Goal: Task Accomplishment & Management: Complete application form

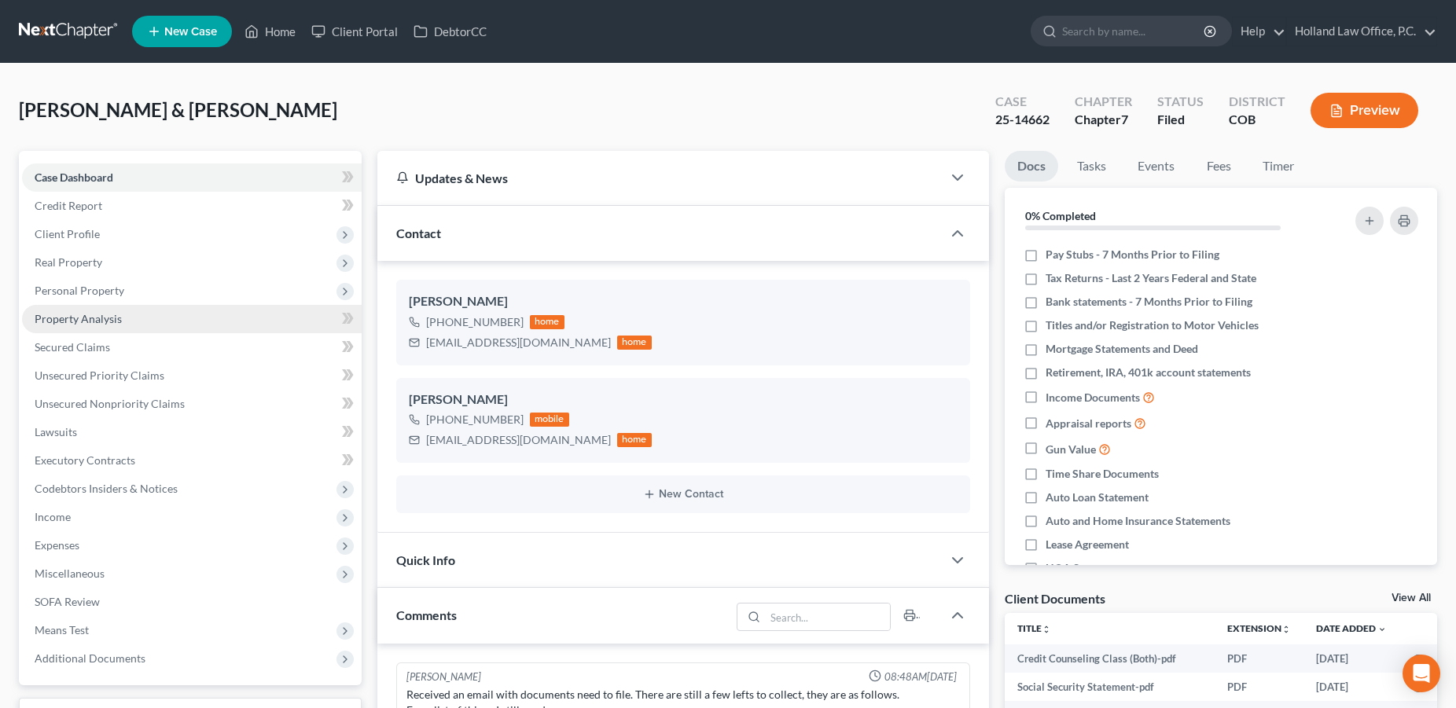
scroll to position [127, 0]
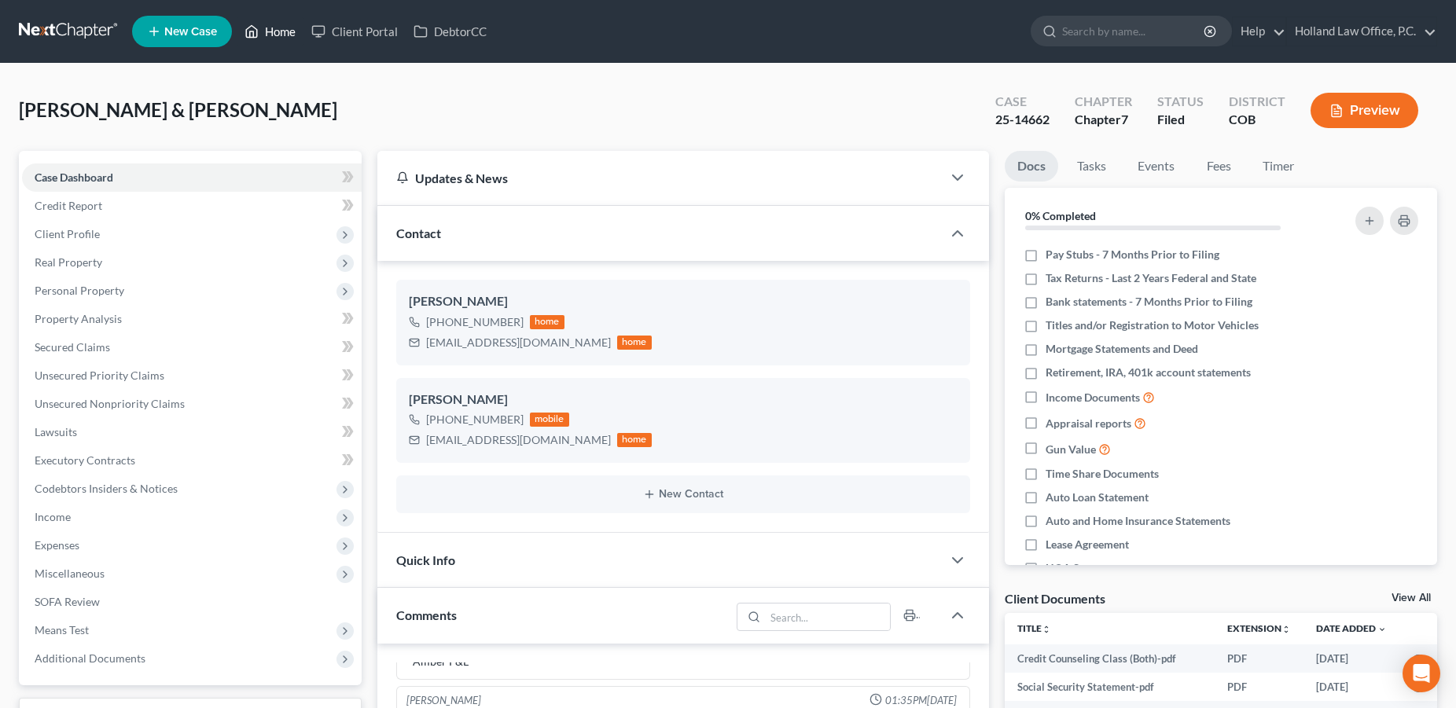
click at [274, 34] on link "Home" at bounding box center [270, 31] width 67 height 28
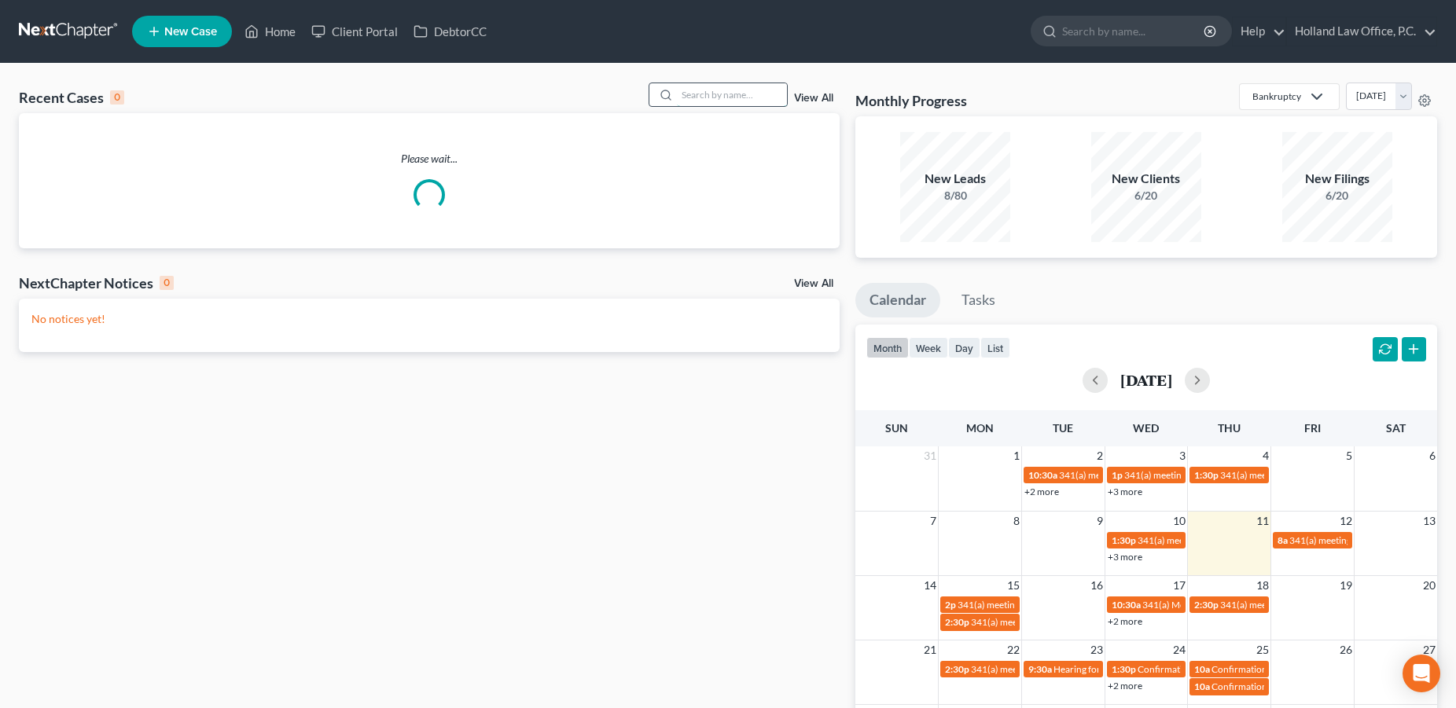
click at [700, 93] on input "search" at bounding box center [732, 94] width 110 height 23
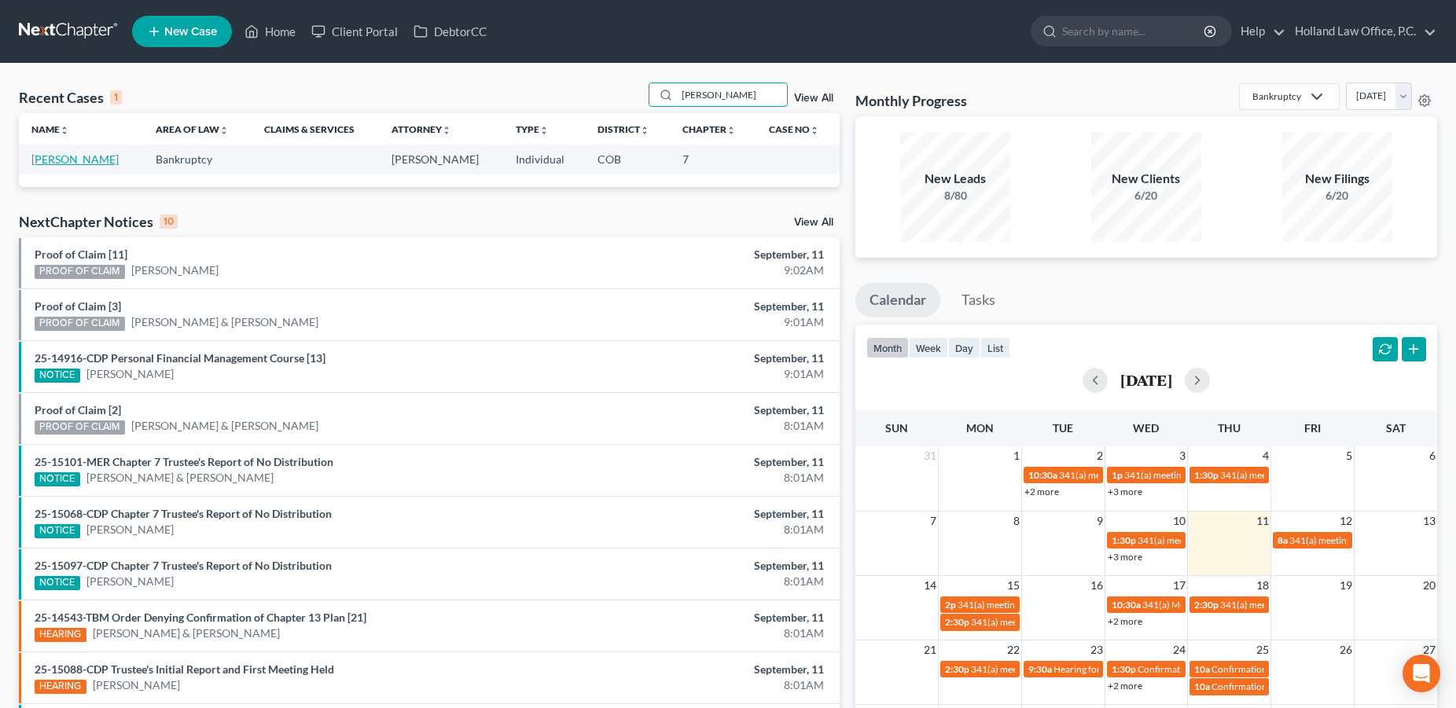
type input "[PERSON_NAME]"
click at [72, 160] on link "[PERSON_NAME]" at bounding box center [74, 159] width 87 height 13
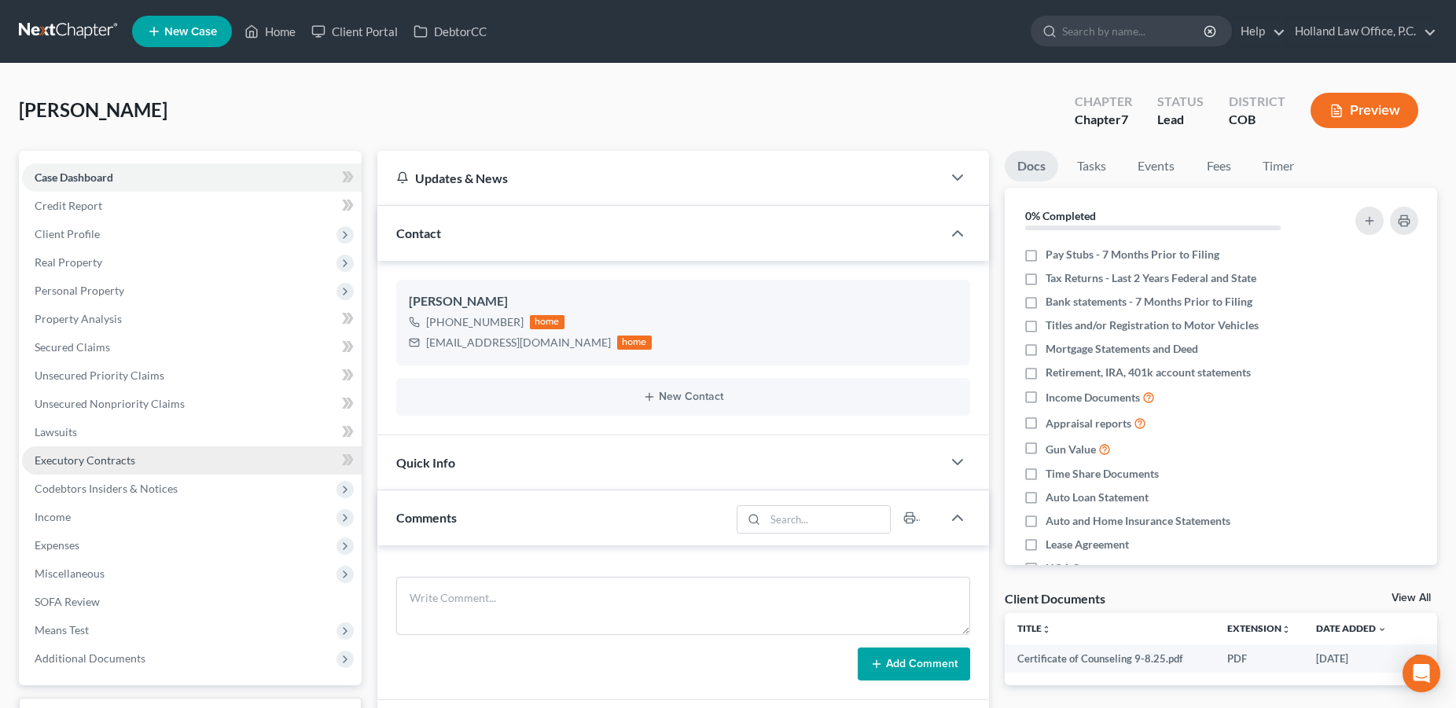
scroll to position [272, 0]
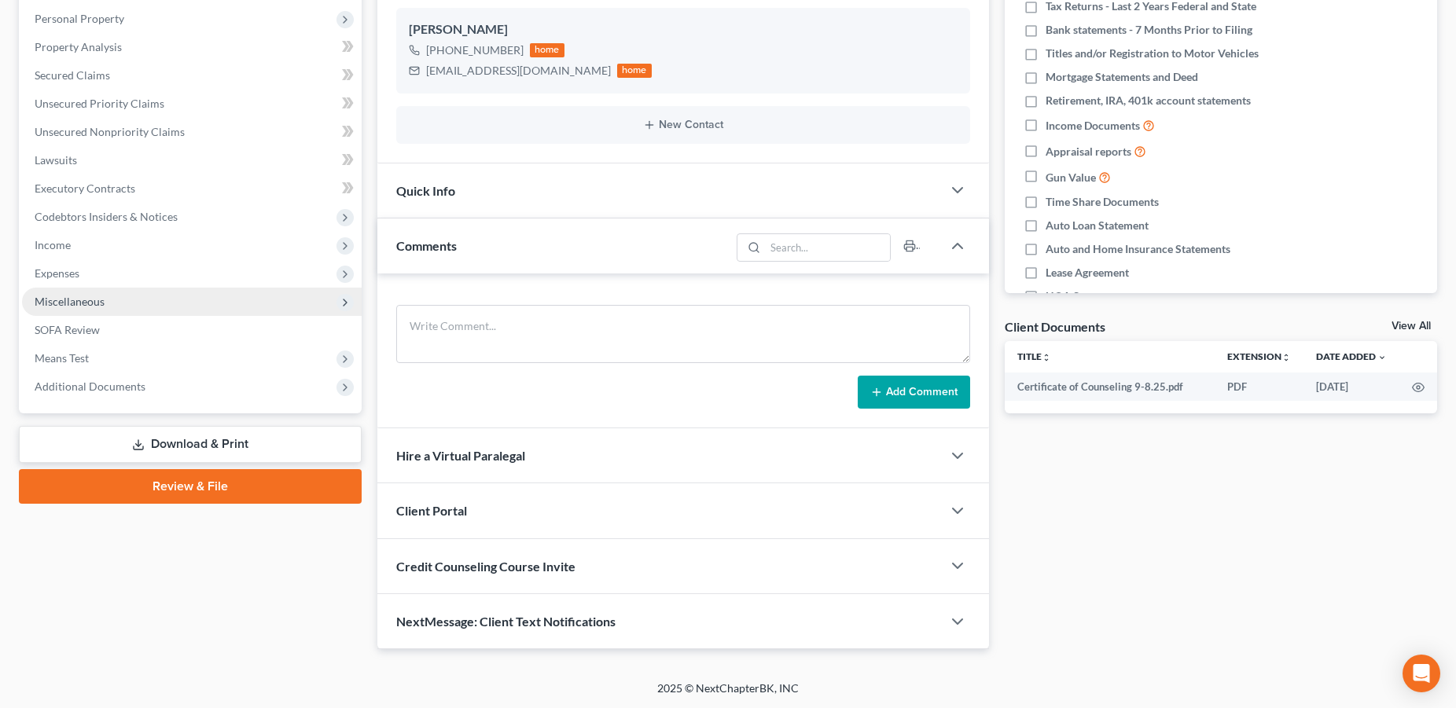
click at [86, 308] on span "Miscellaneous" at bounding box center [192, 302] width 340 height 28
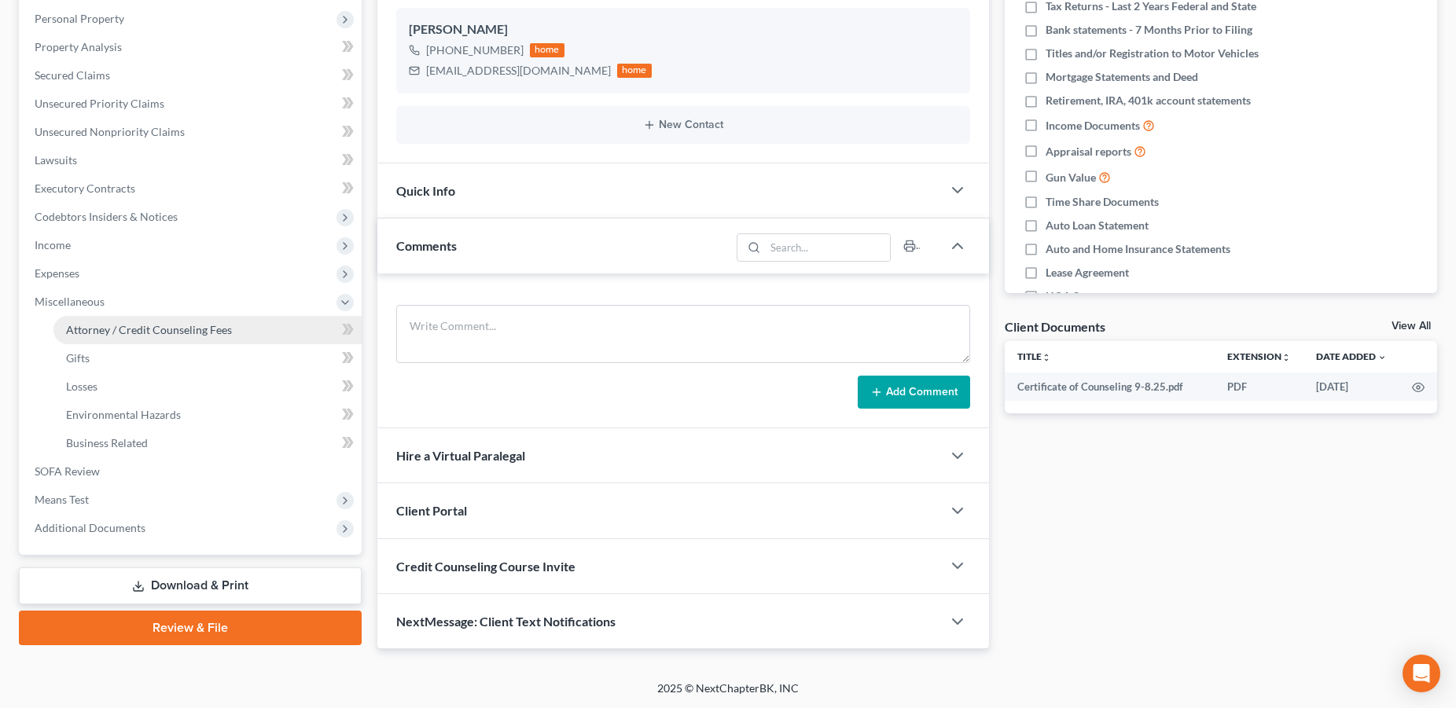
click at [110, 326] on span "Attorney / Credit Counseling Fees" at bounding box center [149, 329] width 166 height 13
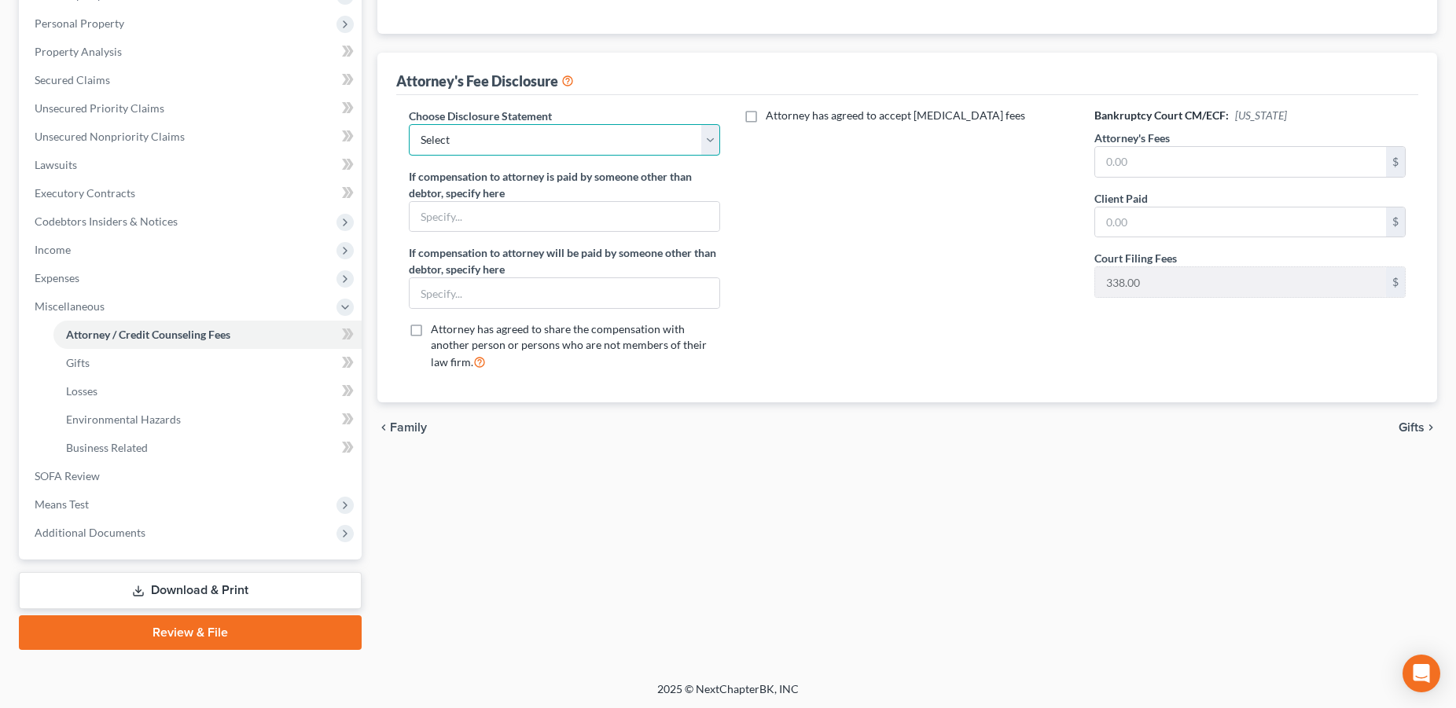
click at [409, 124] on select "Select Disclosure" at bounding box center [564, 139] width 311 height 31
select select "0"
click option "Disclosure" at bounding box center [0, 0] width 0 height 0
click at [1257, 166] on input "text" at bounding box center [1240, 162] width 291 height 30
click at [1115, 153] on input "text" at bounding box center [1240, 162] width 291 height 30
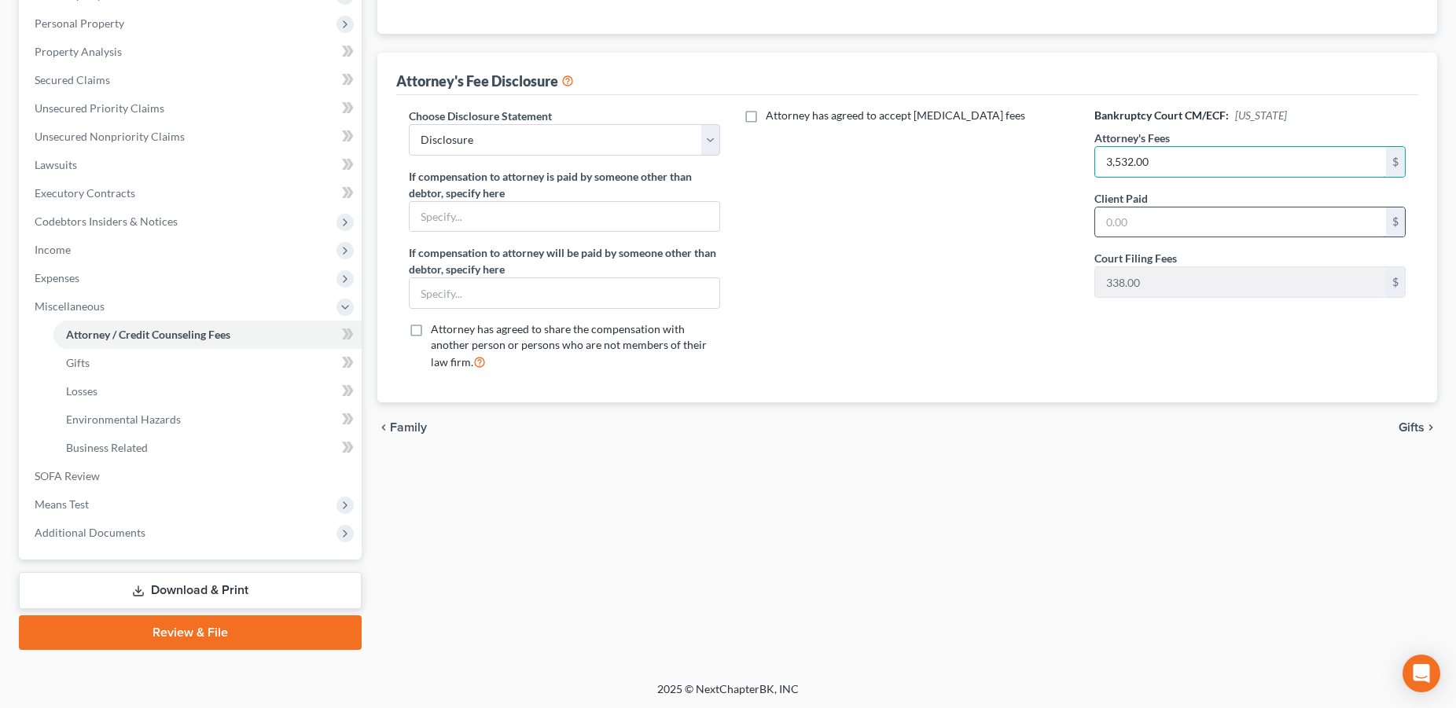
type input "3,532.00"
click at [1155, 223] on input "text" at bounding box center [1240, 223] width 291 height 30
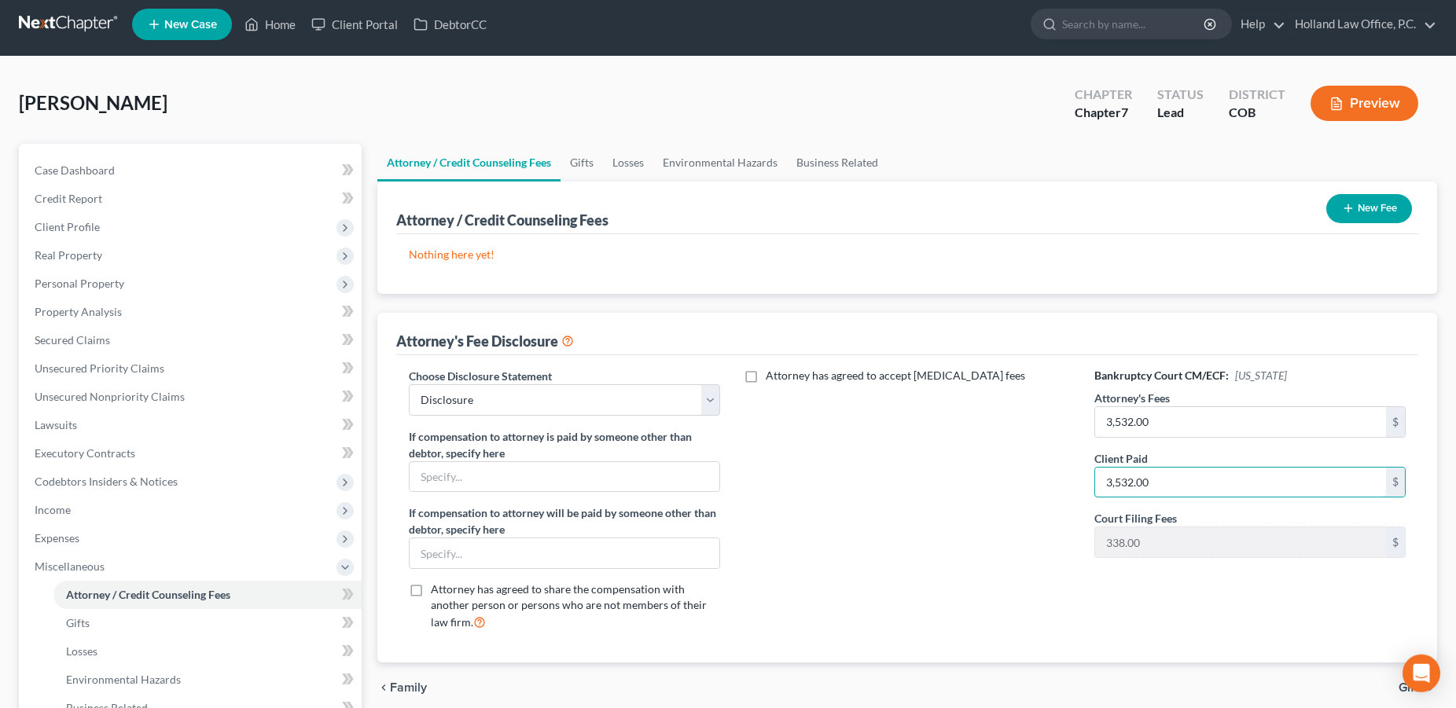
scroll to position [0, 0]
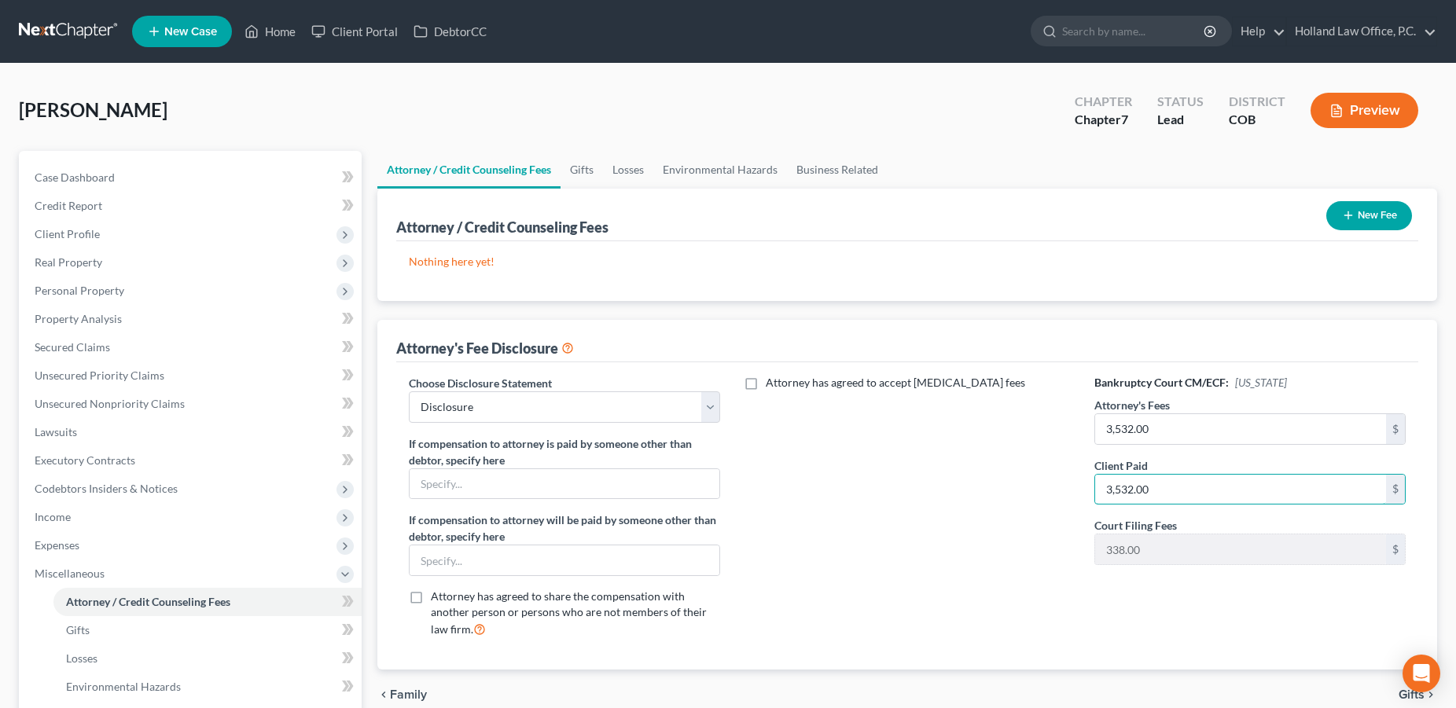
type input "3,532.00"
drag, startPoint x: 1381, startPoint y: 214, endPoint x: 1038, endPoint y: 213, distance: 343.6
click at [1382, 213] on button "New Fee" at bounding box center [1369, 215] width 86 height 29
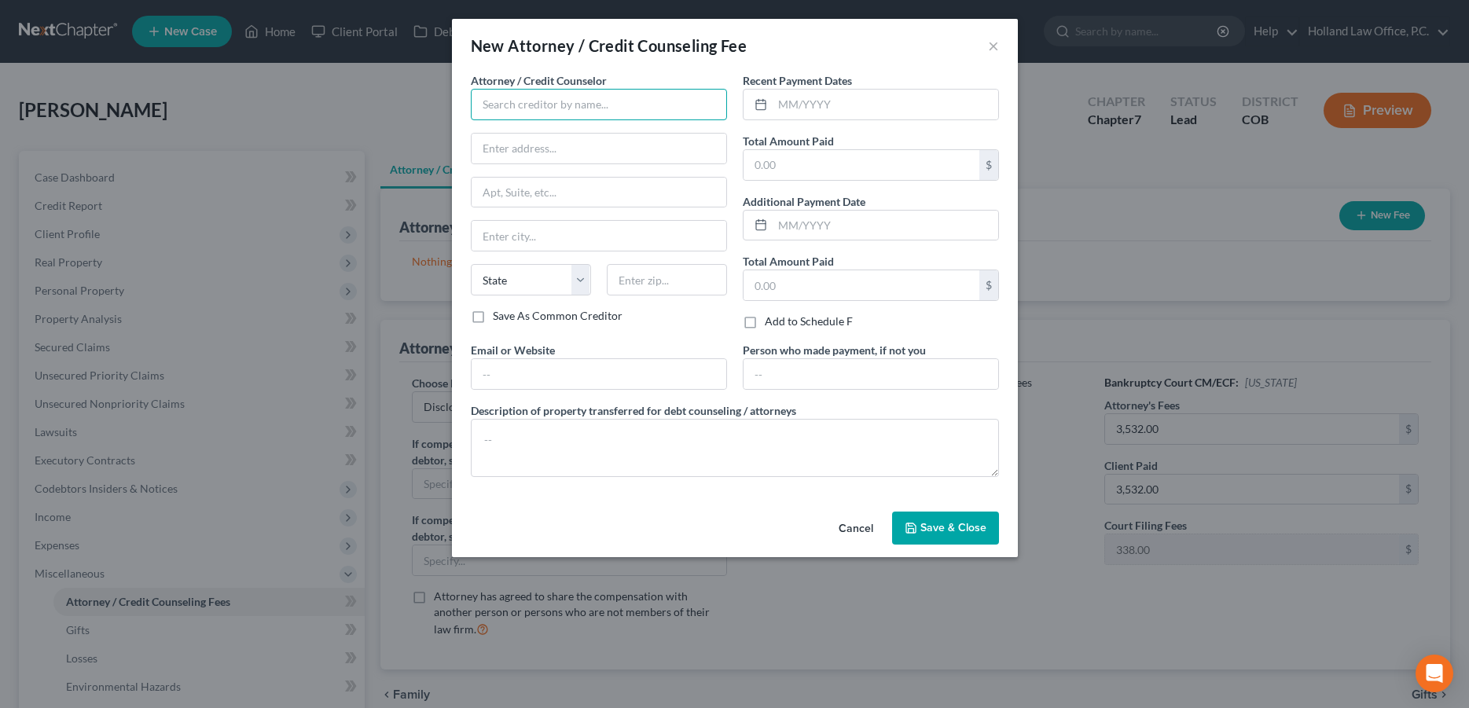
click at [541, 101] on input "text" at bounding box center [599, 104] width 256 height 31
type input "Holland Law Office"
click at [542, 127] on div "Holland Law Office" at bounding box center [565, 132] width 164 height 16
type input "[STREET_ADDRESS][PERSON_NAME]"
type input "Loveland"
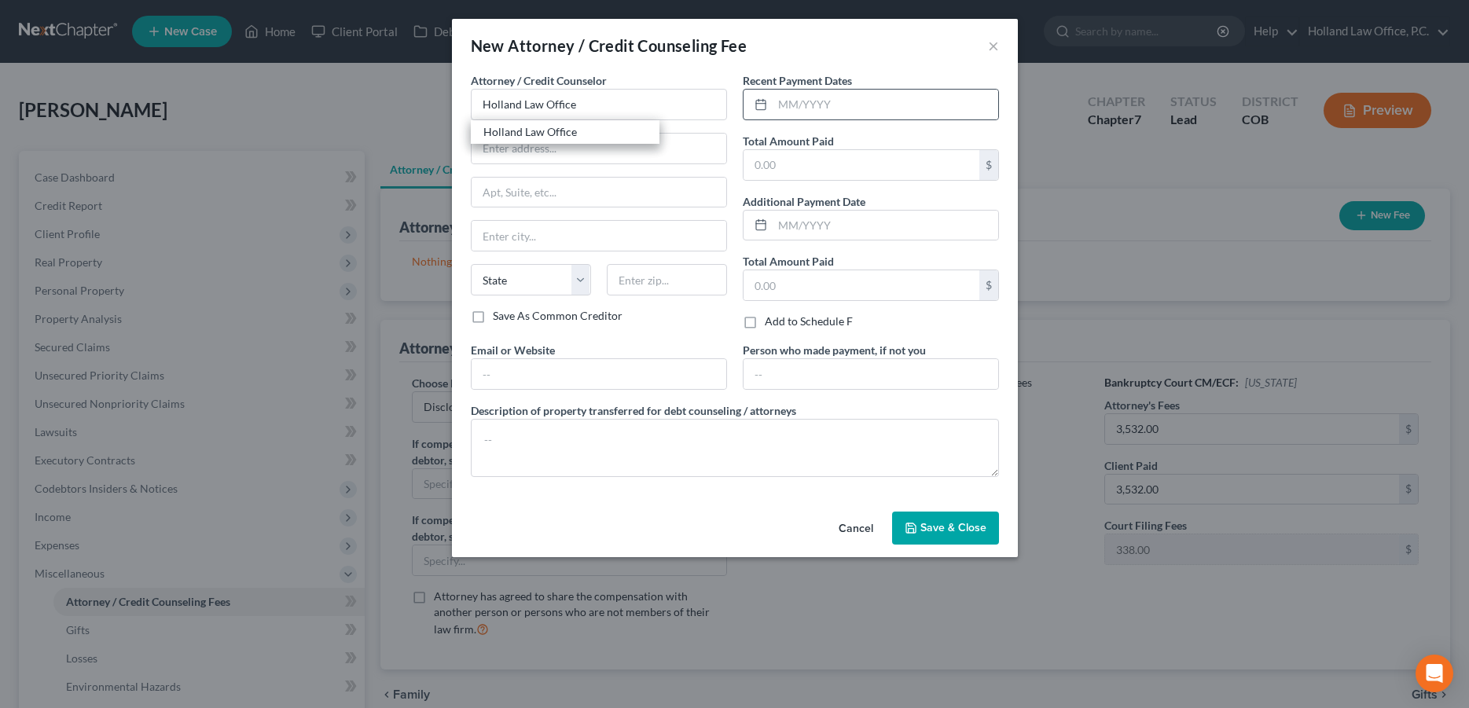
select select "5"
type input "80538"
click at [802, 101] on input "text" at bounding box center [886, 105] width 226 height 30
type input "[DATE]"
click at [861, 167] on input "text" at bounding box center [862, 165] width 236 height 30
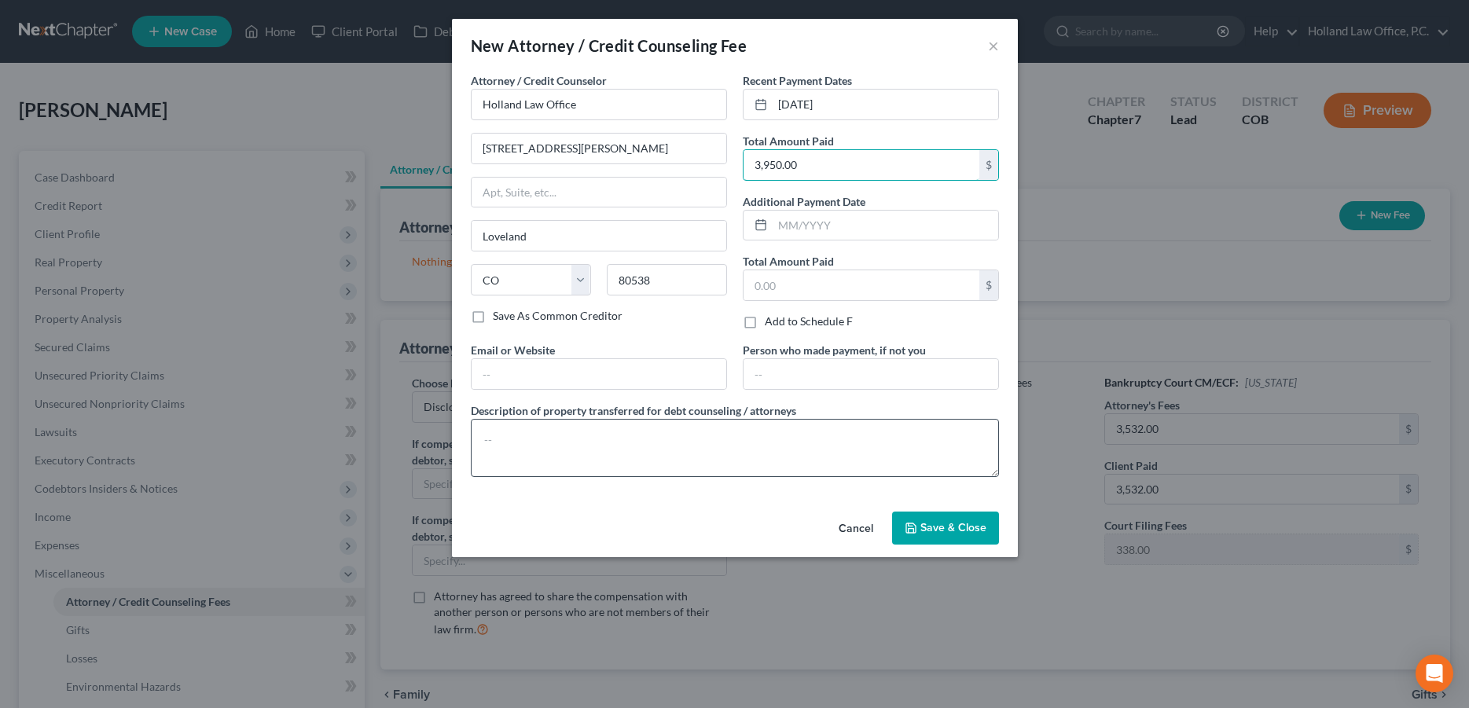
type input "3,950.00"
click at [605, 436] on textarea at bounding box center [735, 448] width 528 height 58
type textarea "F"
click at [800, 443] on textarea "Filing Fee $338, Credit Report $40, Credit Counseling $20, Finanical Education …" at bounding box center [735, 448] width 528 height 58
click at [968, 439] on textarea "Filing Fee $338, Credit Report $40, Credit Counseling $20, Financial Education …" at bounding box center [735, 448] width 528 height 58
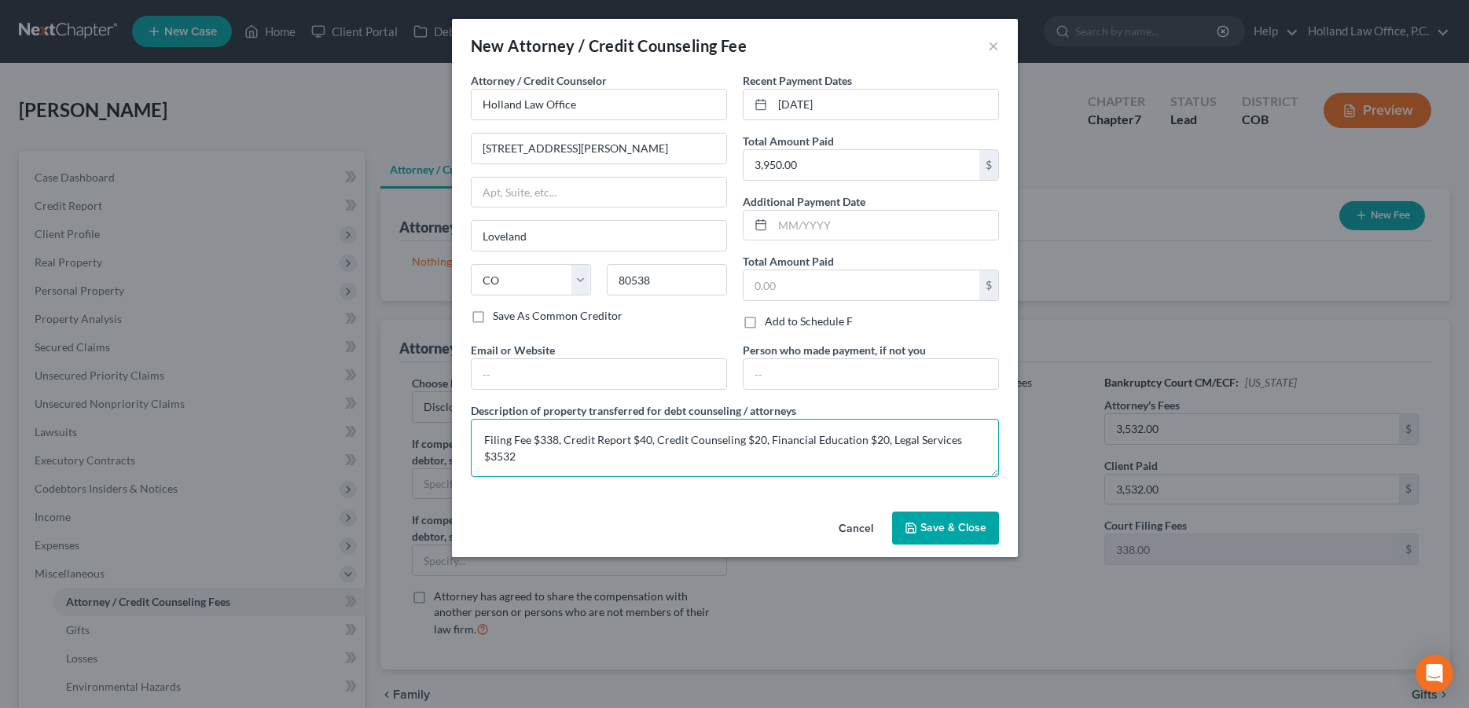
type textarea "Filing Fee $338, Credit Report $40, Credit Counseling $20, Financial Education …"
click at [939, 524] on span "Save & Close" at bounding box center [954, 527] width 66 height 13
